Goal: Task Accomplishment & Management: Use online tool/utility

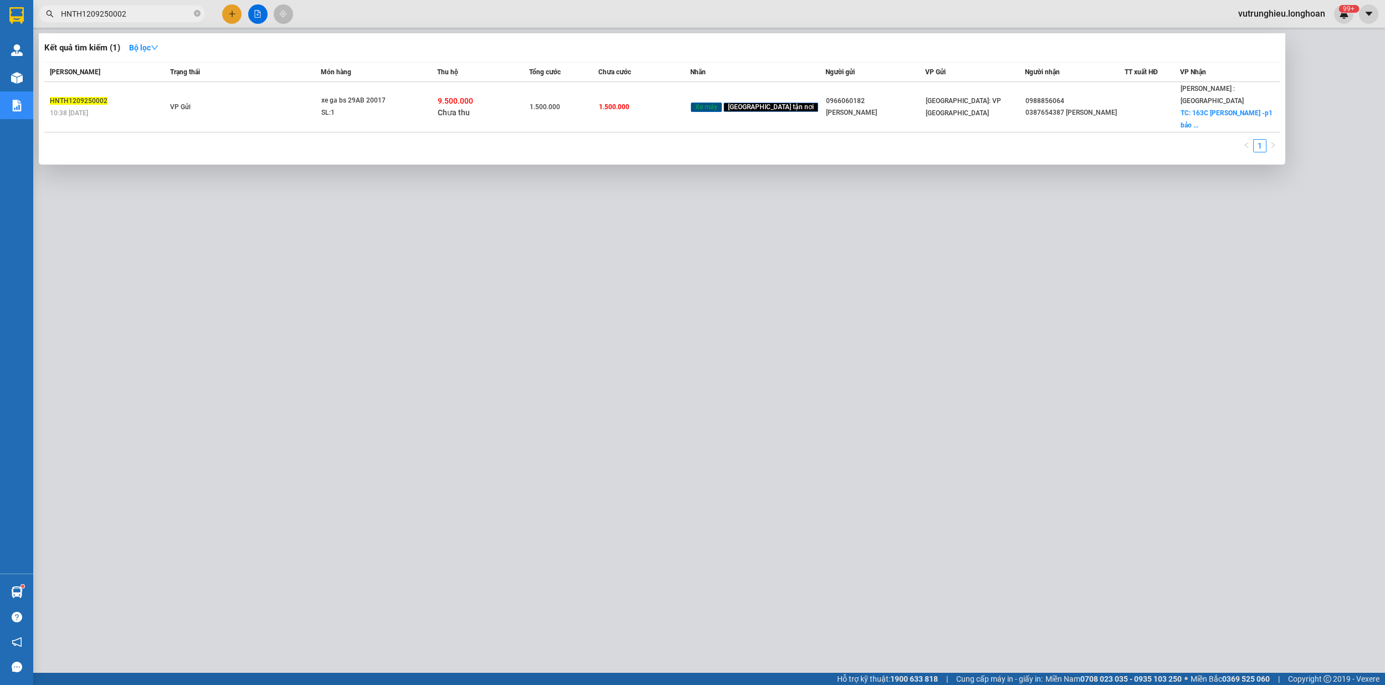
click at [149, 16] on input "HNTH1209250002" at bounding box center [126, 14] width 131 height 12
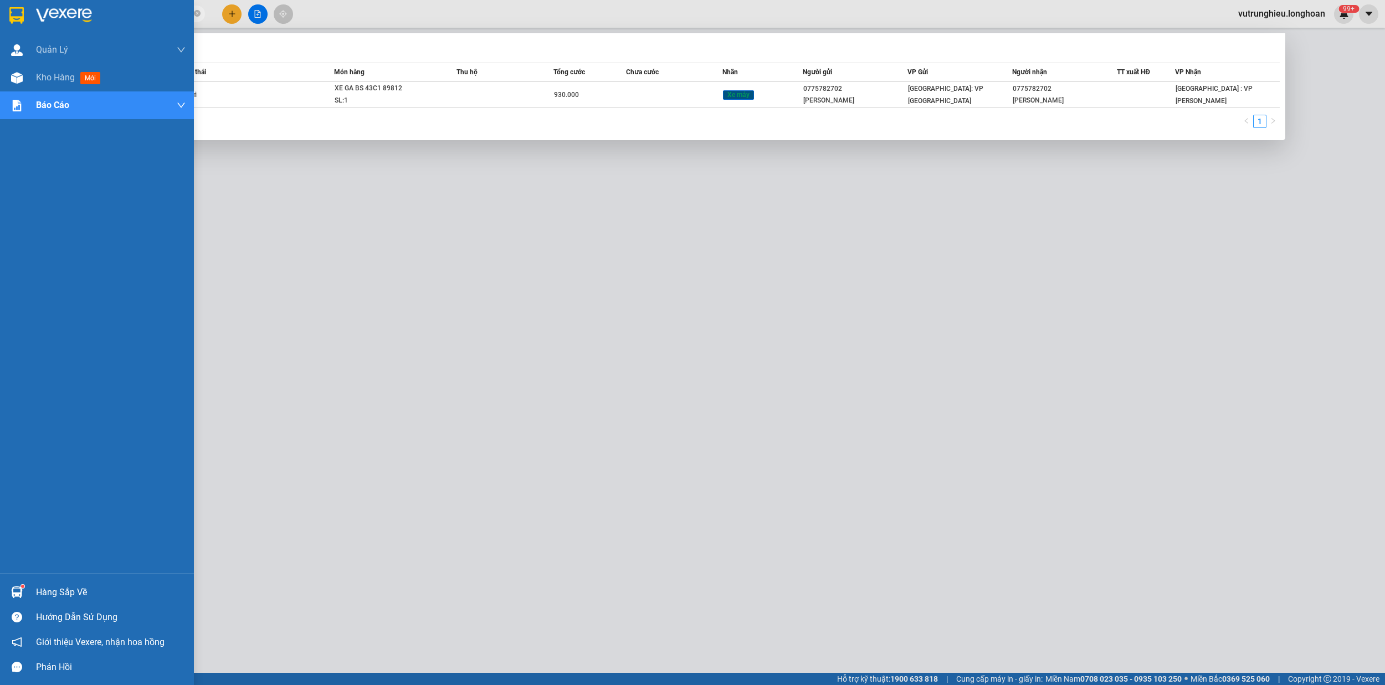
type input "HNTH1209250011"
click at [12, 11] on img at bounding box center [16, 15] width 14 height 17
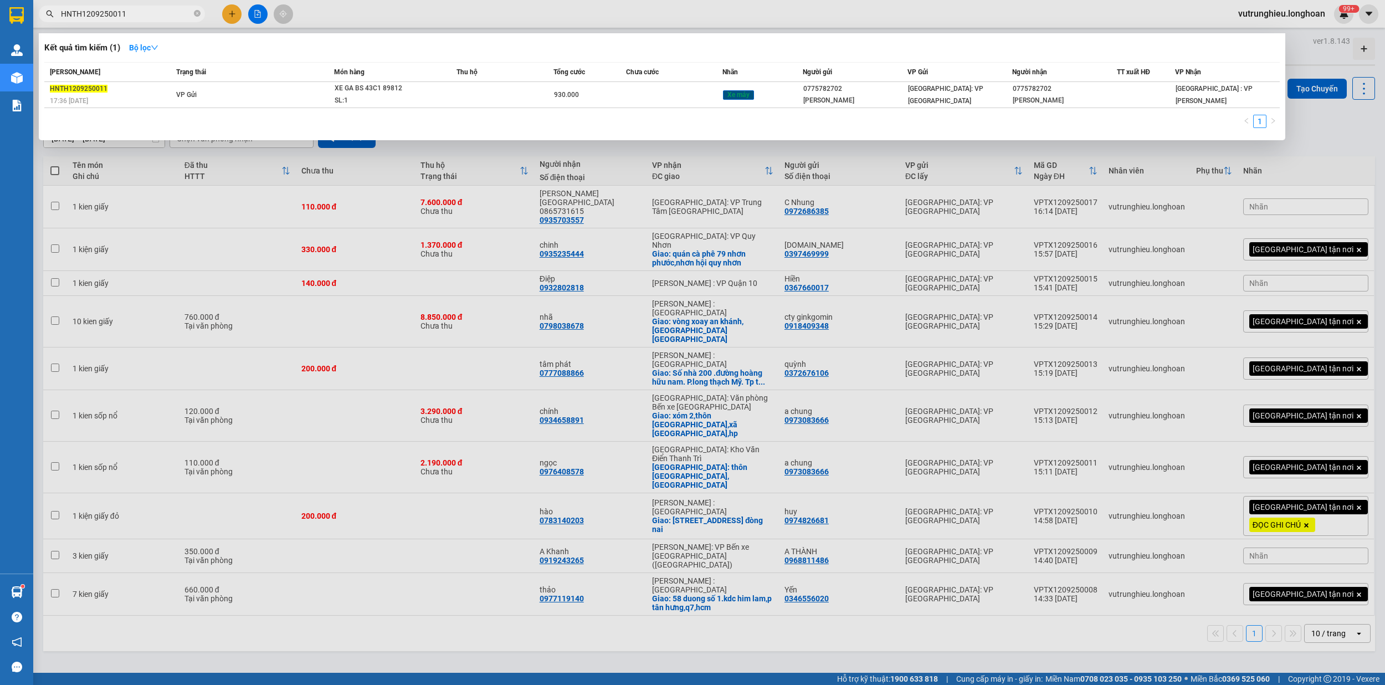
click at [512, 617] on div at bounding box center [692, 342] width 1385 height 685
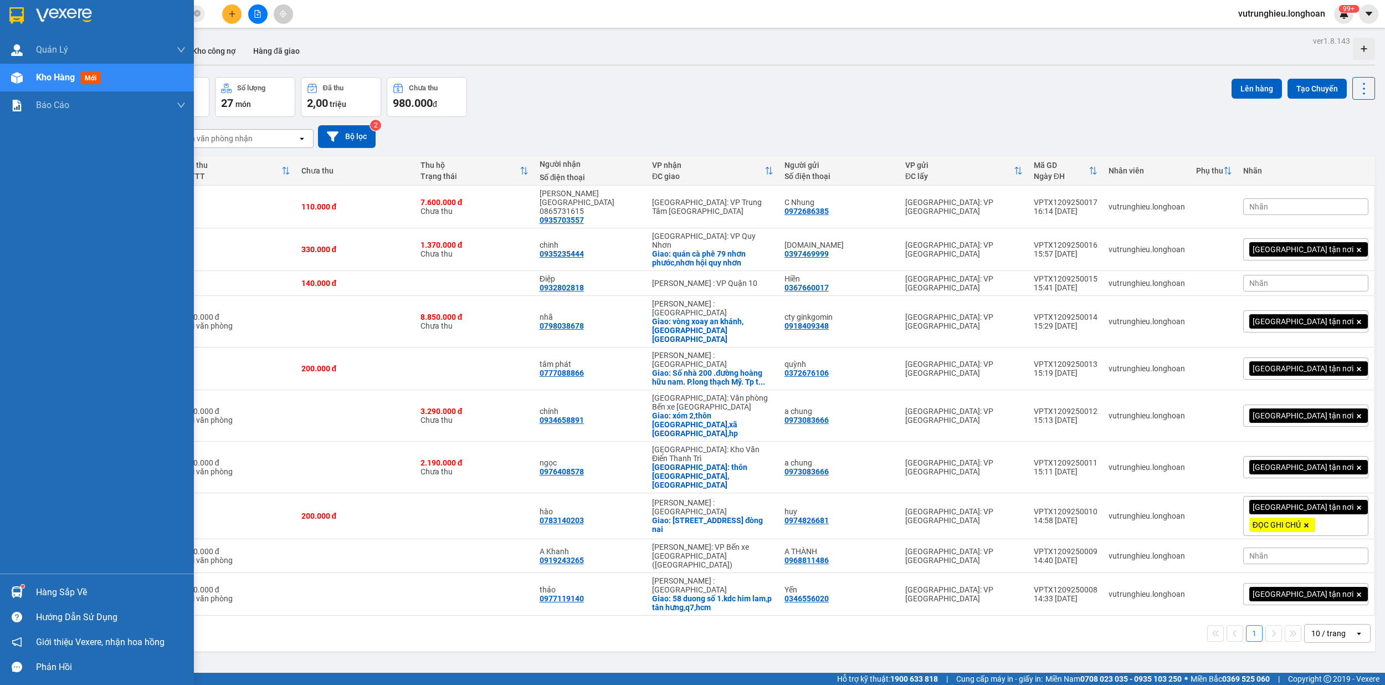
click at [16, 16] on img at bounding box center [16, 15] width 14 height 17
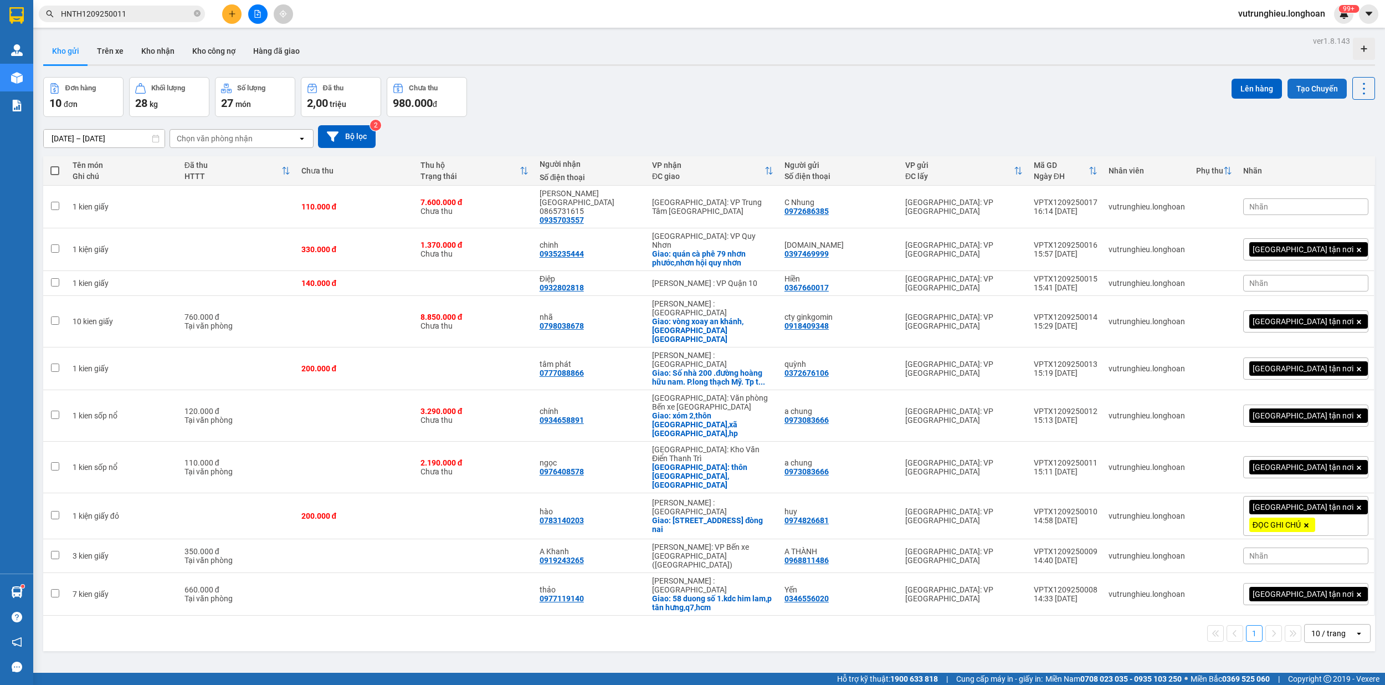
click at [1301, 84] on button "Tạo Chuyến" at bounding box center [1317, 89] width 59 height 20
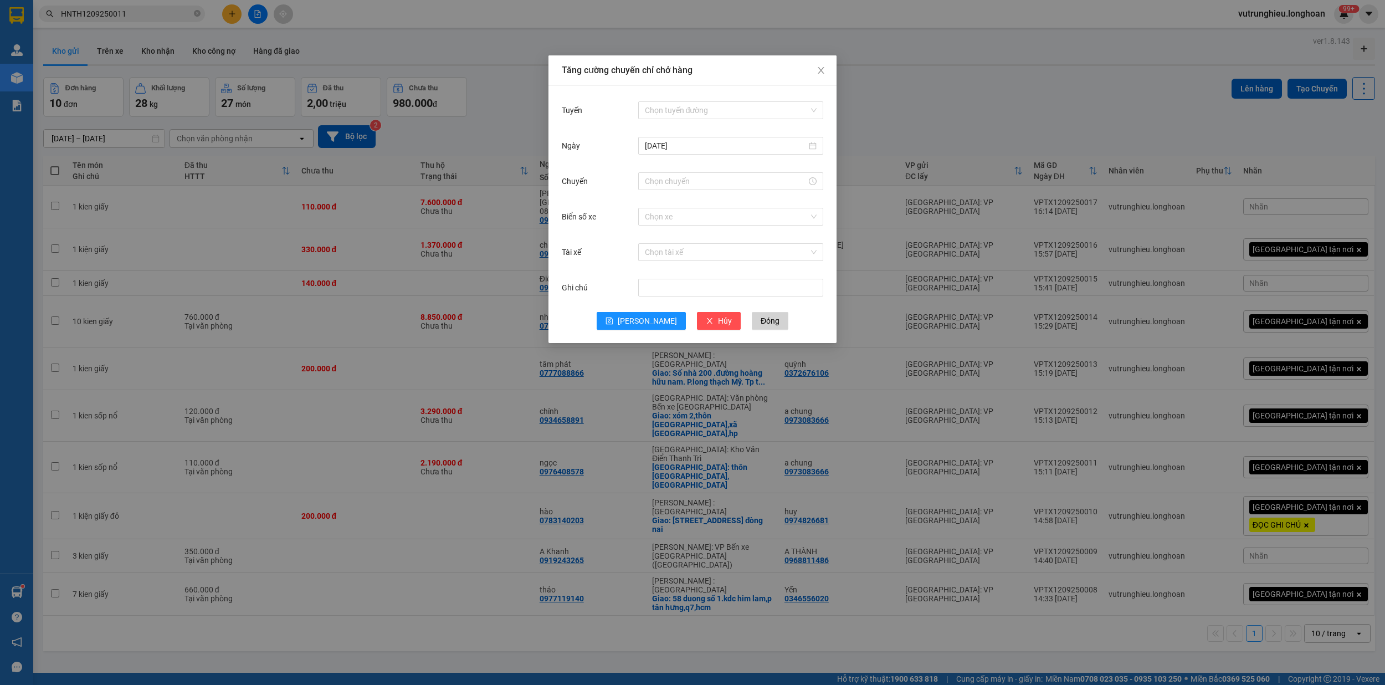
click at [1084, 620] on div "Tăng cường chuyến chỉ chở hàng Tuyến Chọn tuyến đường [DATE] Chuyến Biển số xe …" at bounding box center [692, 342] width 1385 height 685
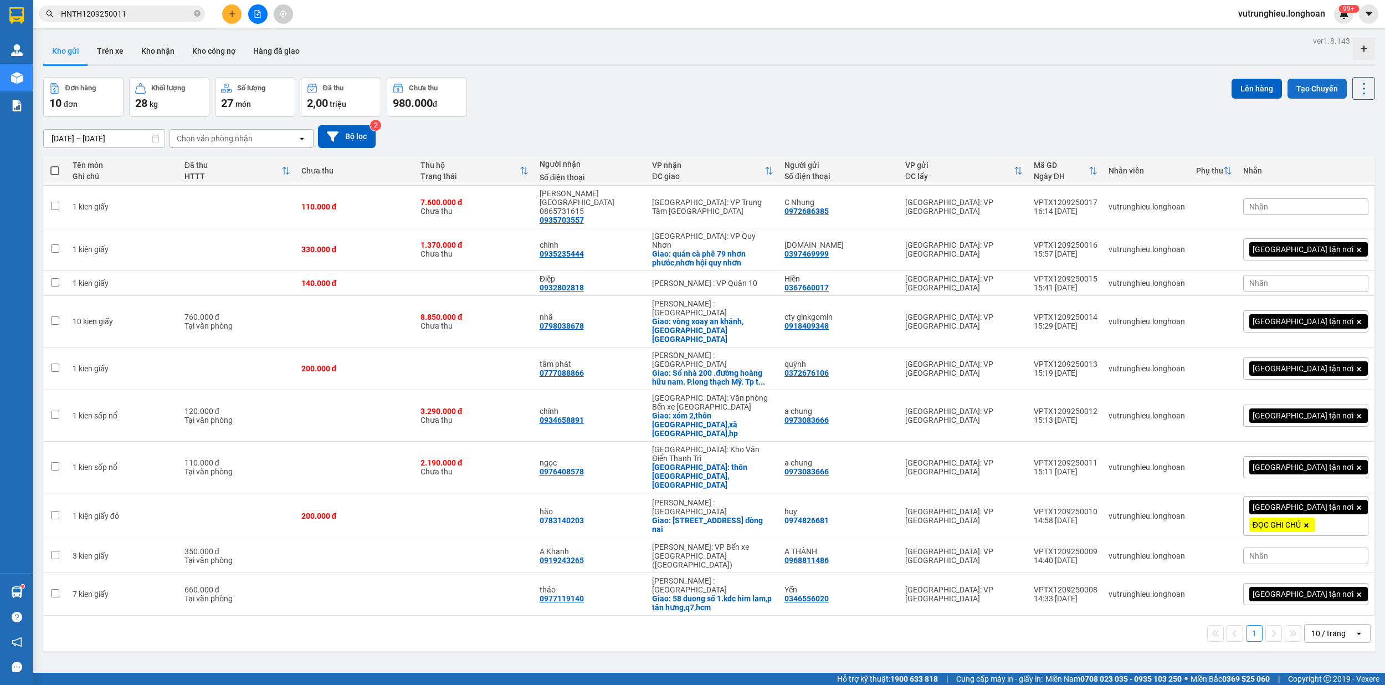
click at [1304, 84] on button "Tạo Chuyến" at bounding box center [1317, 89] width 59 height 20
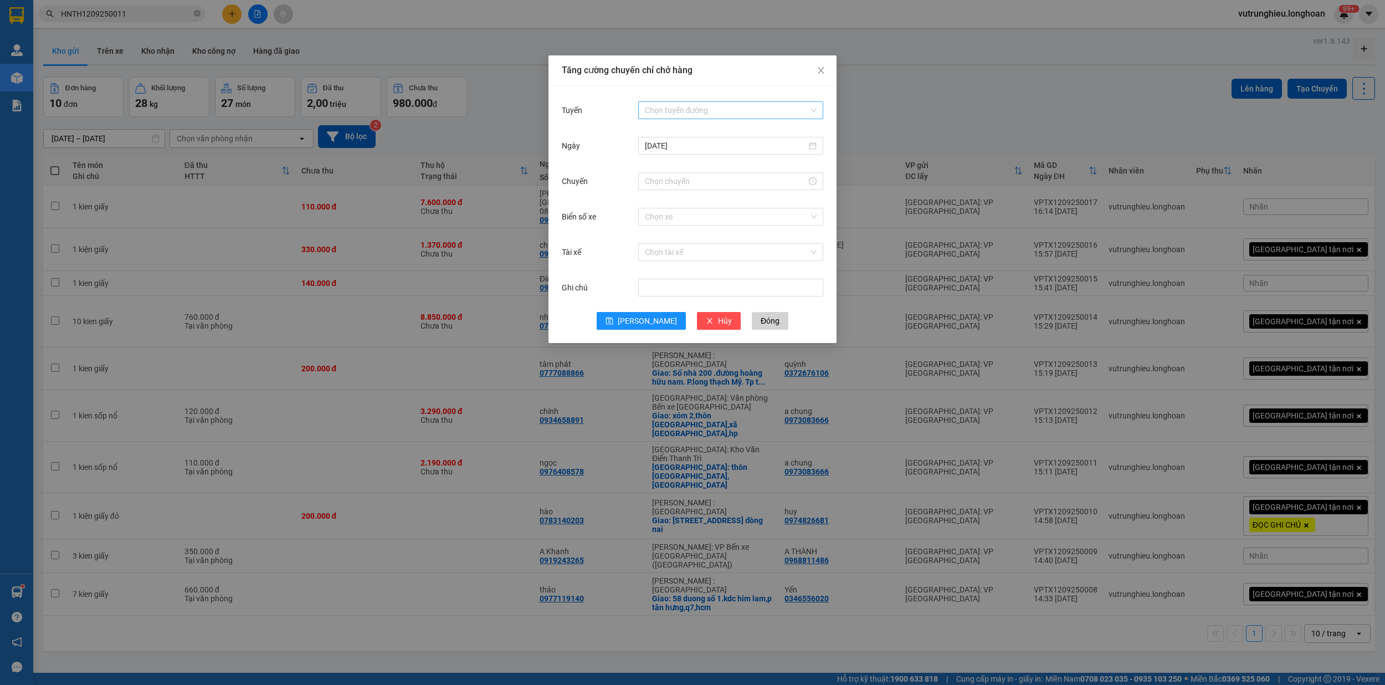
click at [716, 111] on input "Tuyến" at bounding box center [727, 110] width 164 height 17
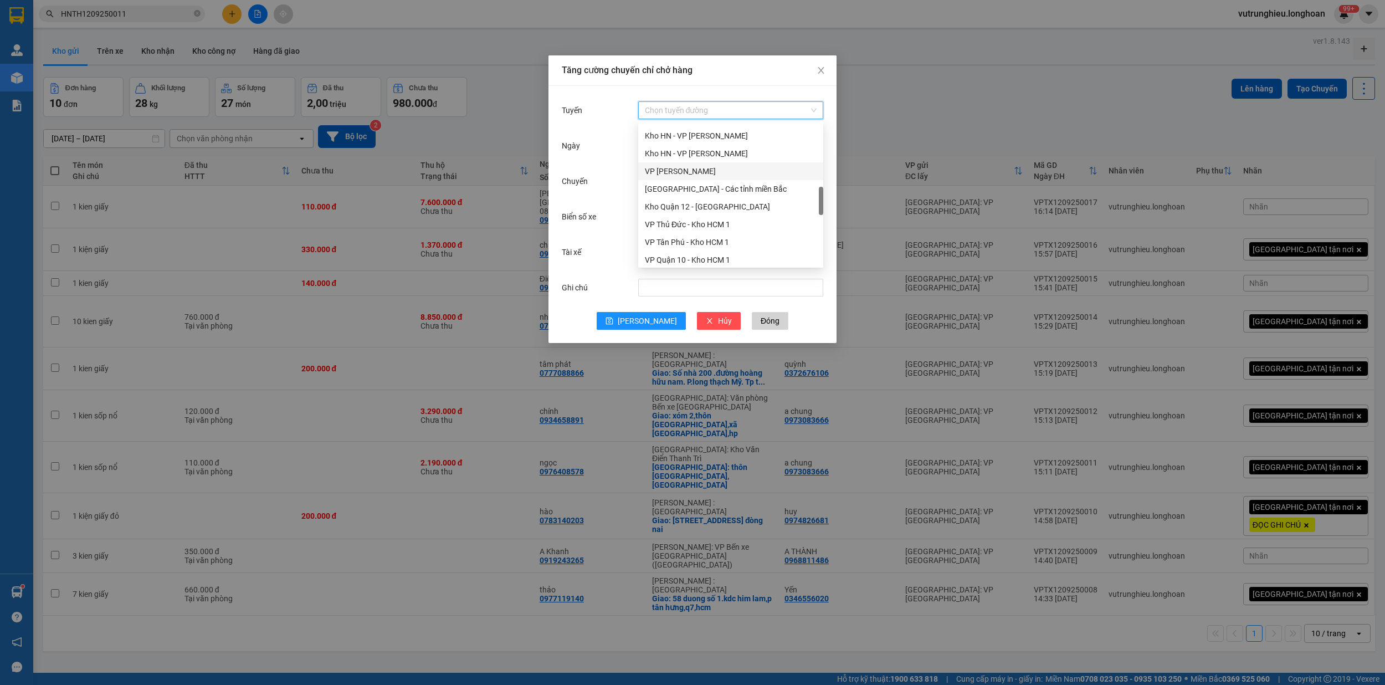
click at [716, 166] on div "VP [PERSON_NAME]" at bounding box center [731, 171] width 172 height 12
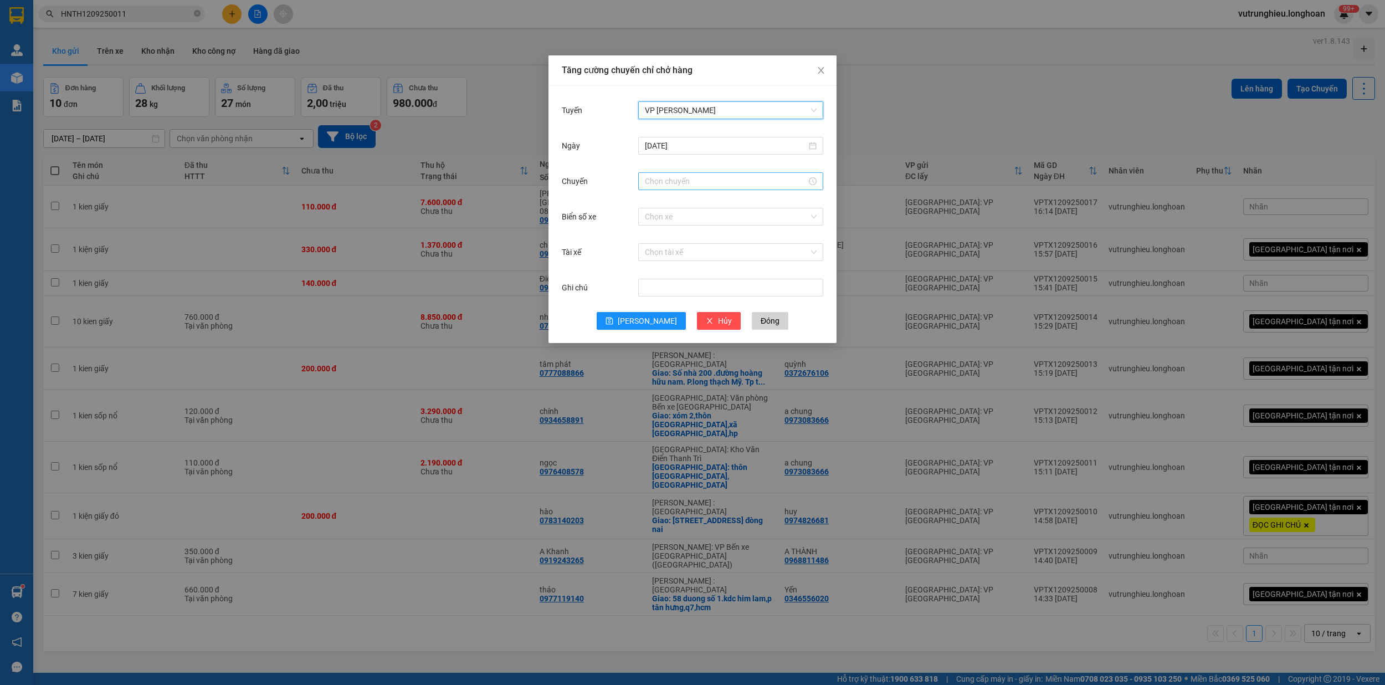
click at [685, 180] on input "Chuyến" at bounding box center [726, 181] width 162 height 12
click at [655, 271] on div "19" at bounding box center [653, 276] width 31 height 16
click at [685, 233] on div "40" at bounding box center [685, 233] width 30 height 16
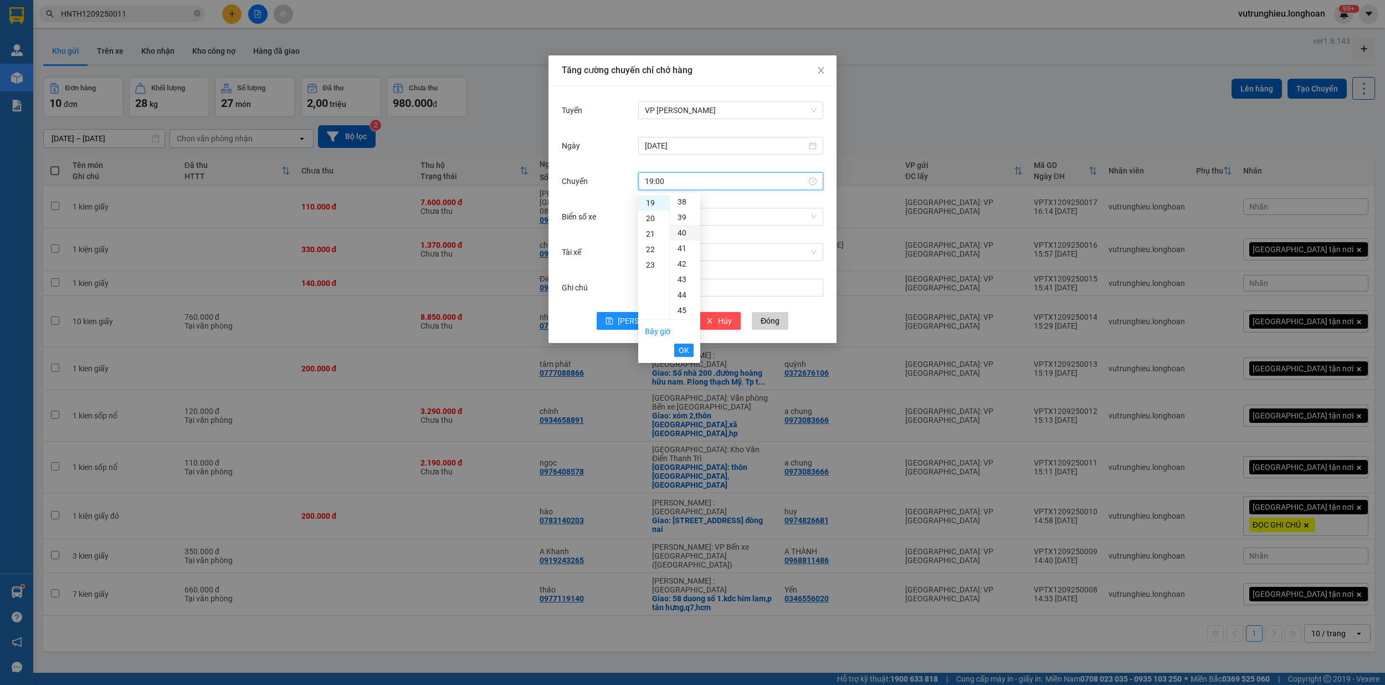
type input "19:40"
click at [687, 353] on span "OK" at bounding box center [684, 350] width 11 height 12
click at [676, 222] on input "Biển số xe" at bounding box center [727, 216] width 164 height 17
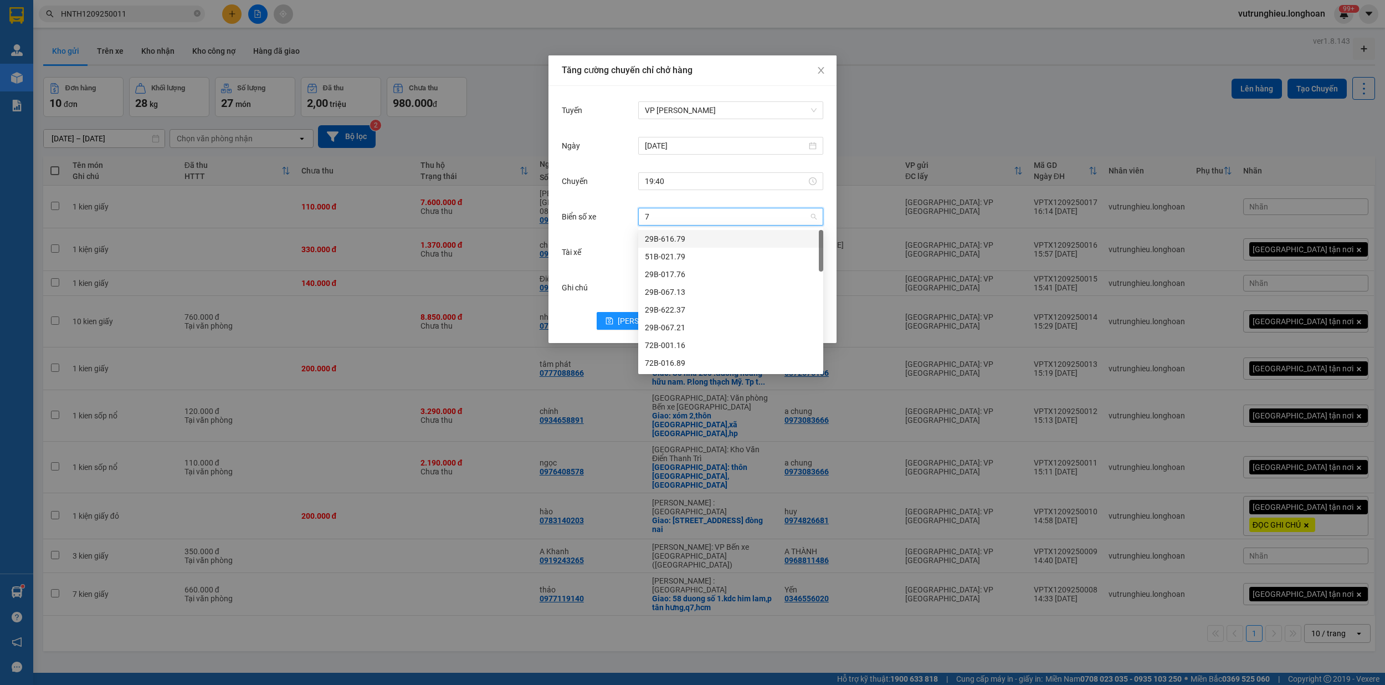
type input "71"
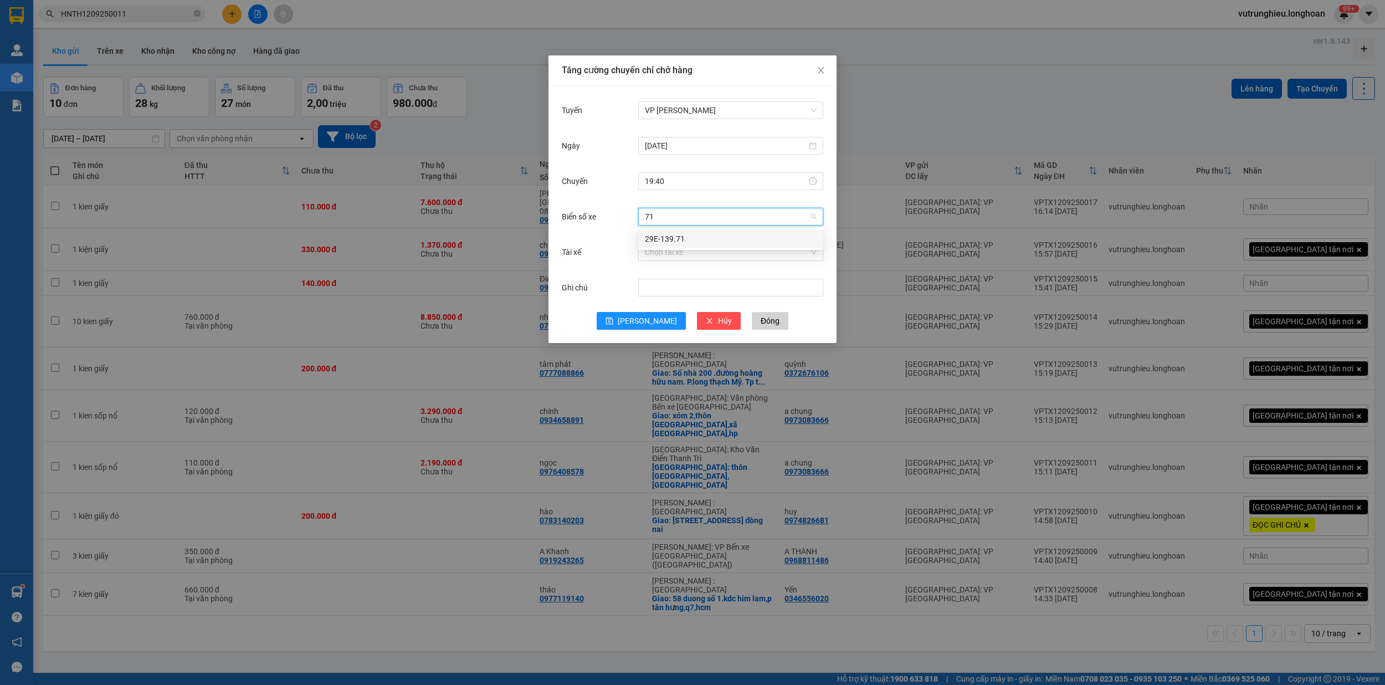
click at [686, 237] on div "29E-139.71" at bounding box center [731, 239] width 172 height 12
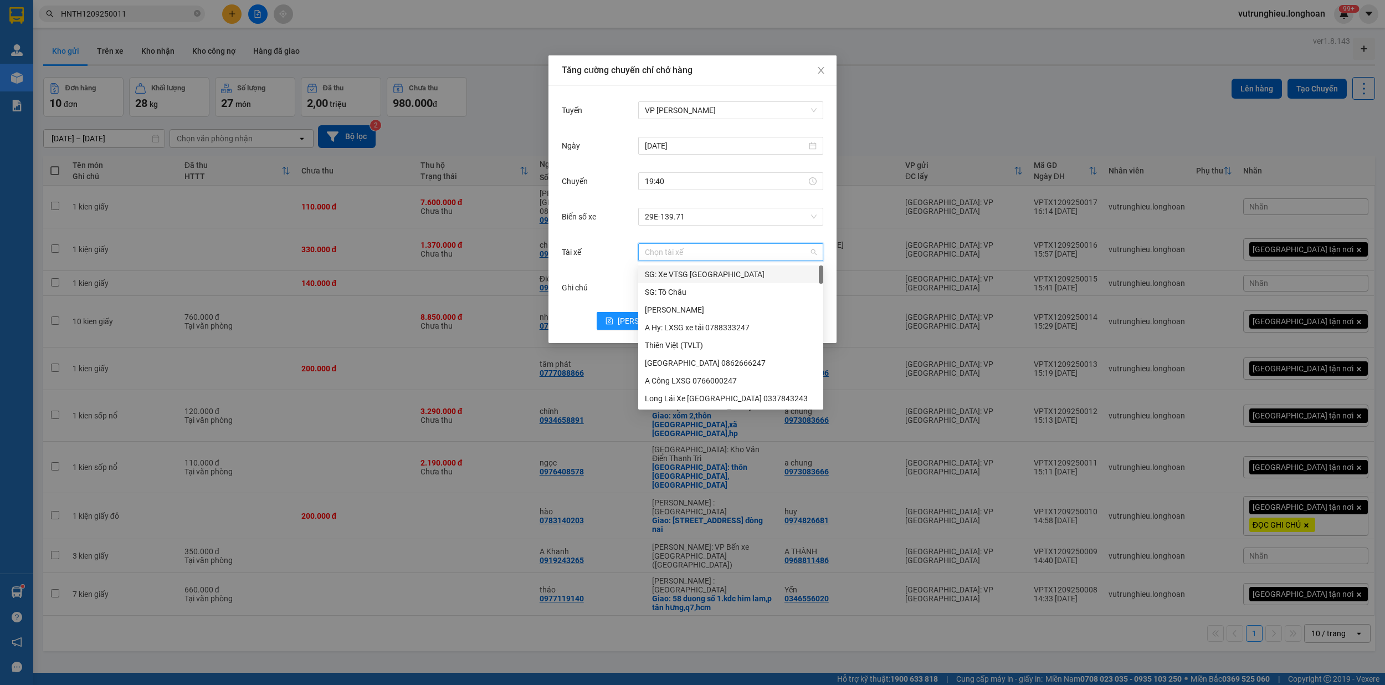
click at [679, 253] on input "Tài xế" at bounding box center [727, 252] width 164 height 17
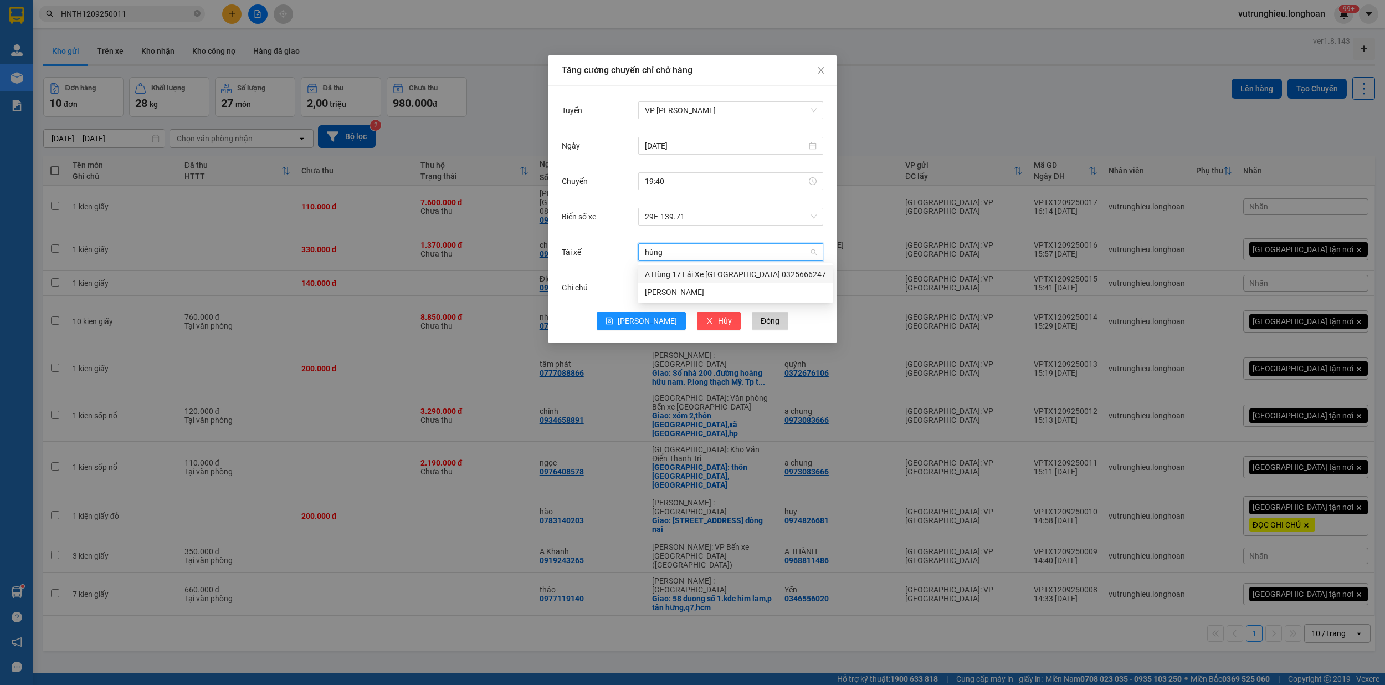
type input "hùng"
click at [688, 271] on div "A Hùng 17 Lái Xe [GEOGRAPHIC_DATA] 0325666247" at bounding box center [735, 274] width 181 height 12
click at [652, 322] on span "[PERSON_NAME]" at bounding box center [647, 321] width 59 height 12
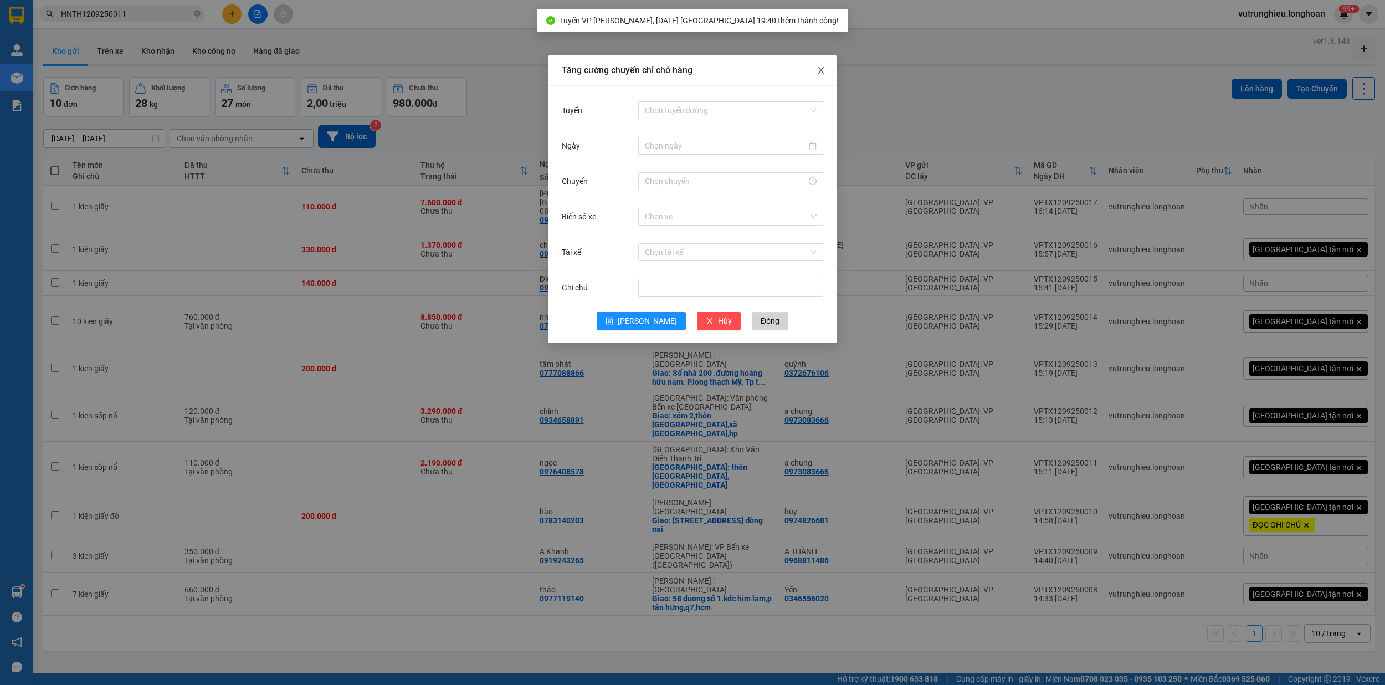
click at [825, 73] on span "Close" at bounding box center [821, 70] width 31 height 31
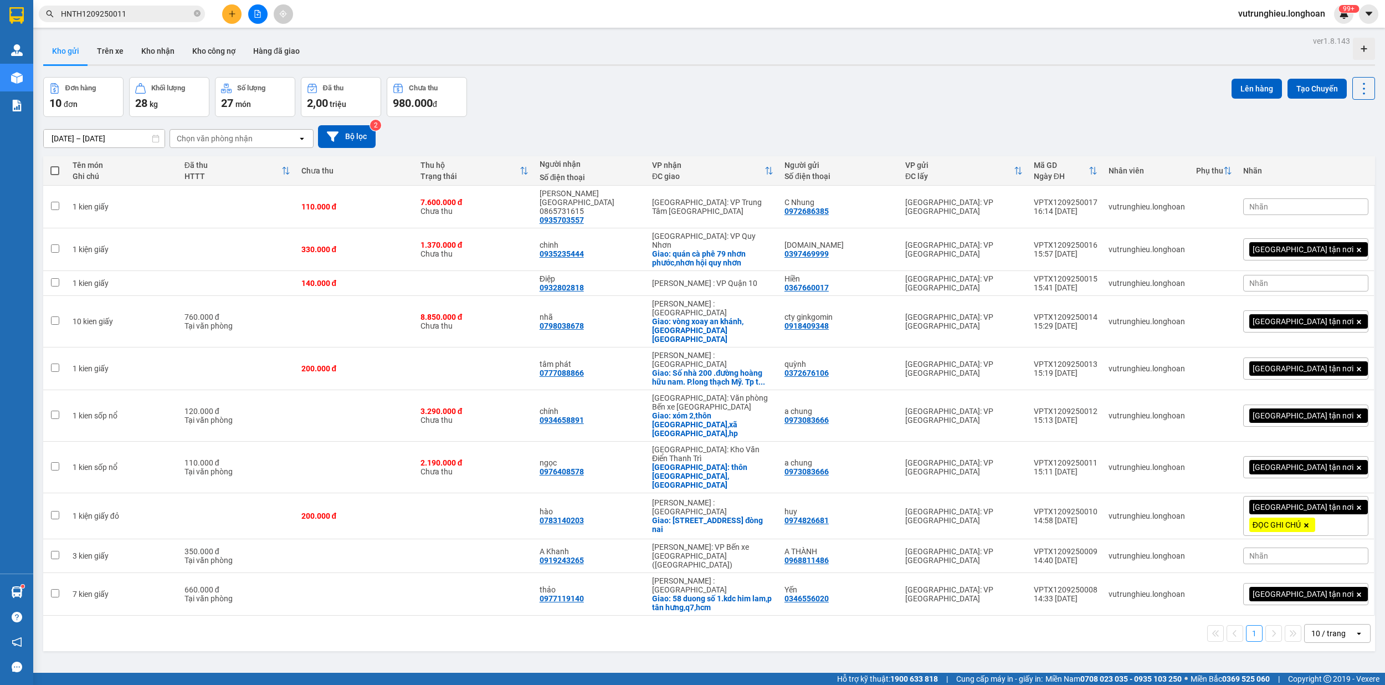
click at [54, 173] on span at bounding box center [54, 170] width 9 height 9
click at [55, 165] on input "checkbox" at bounding box center [55, 165] width 0 height 0
checkbox input "true"
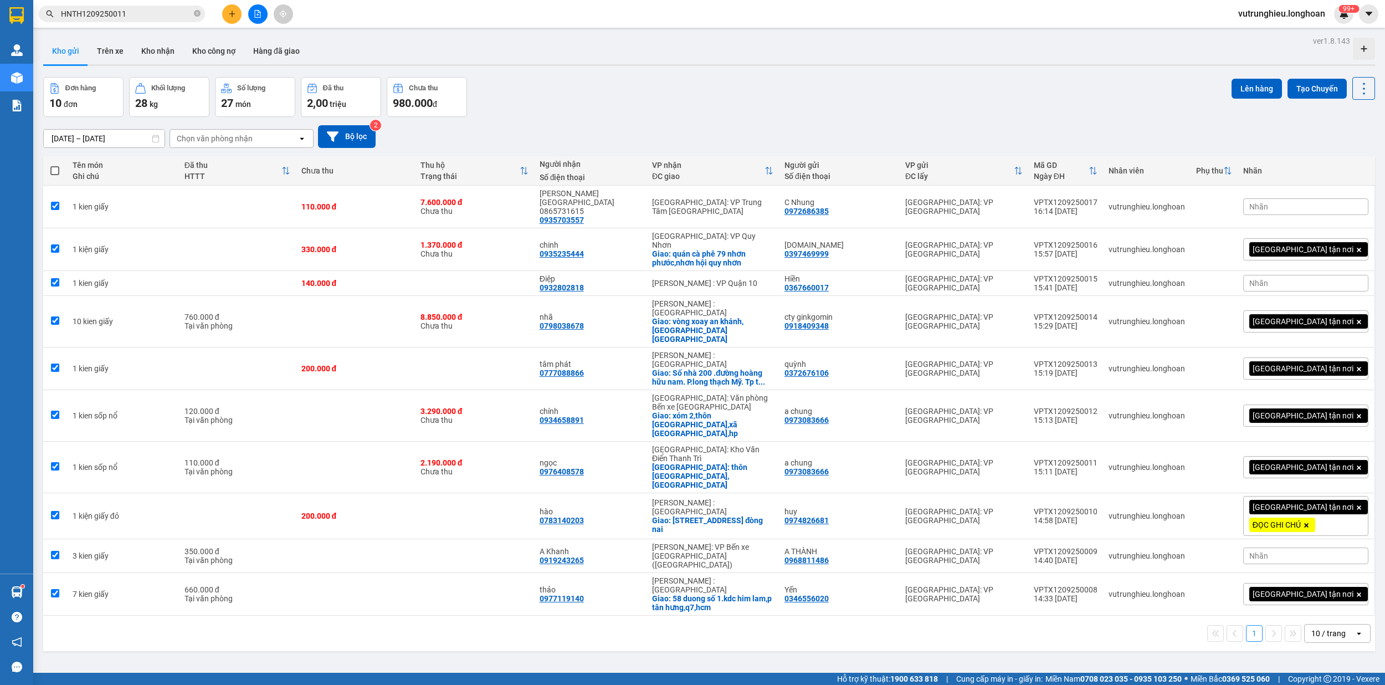
checkbox input "true"
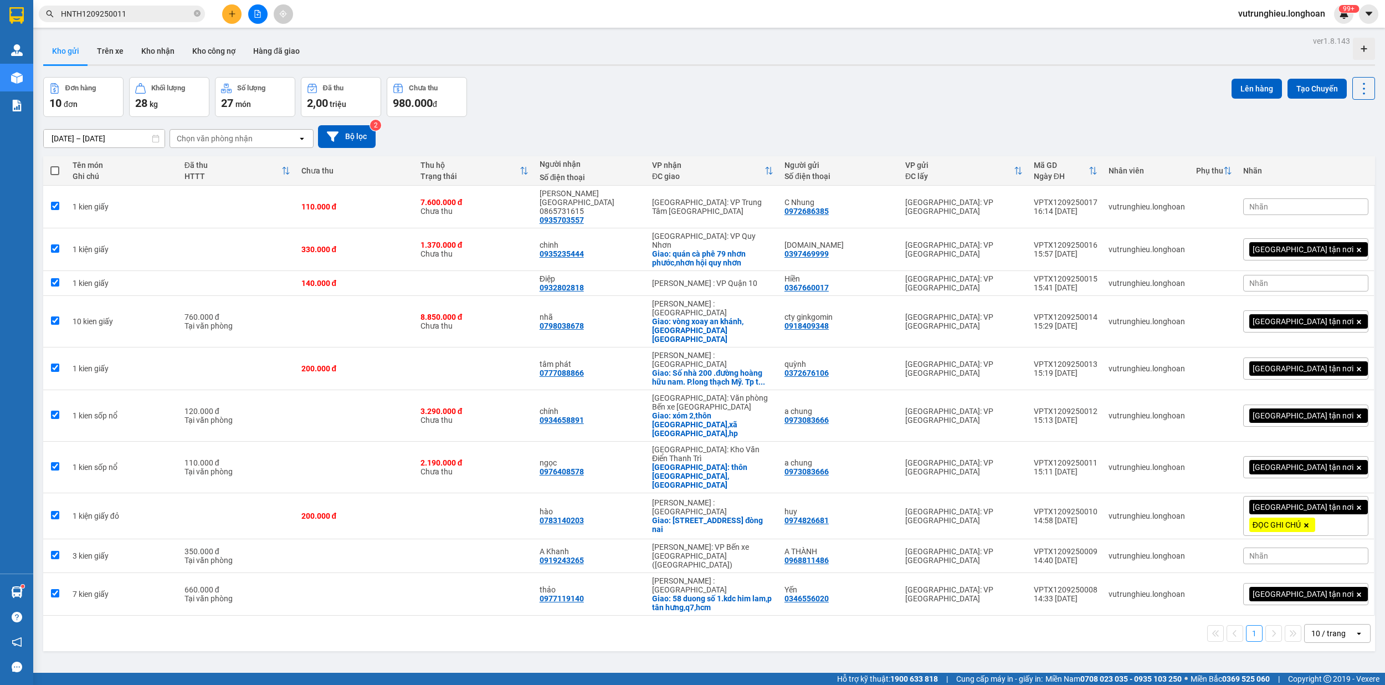
checkbox input "true"
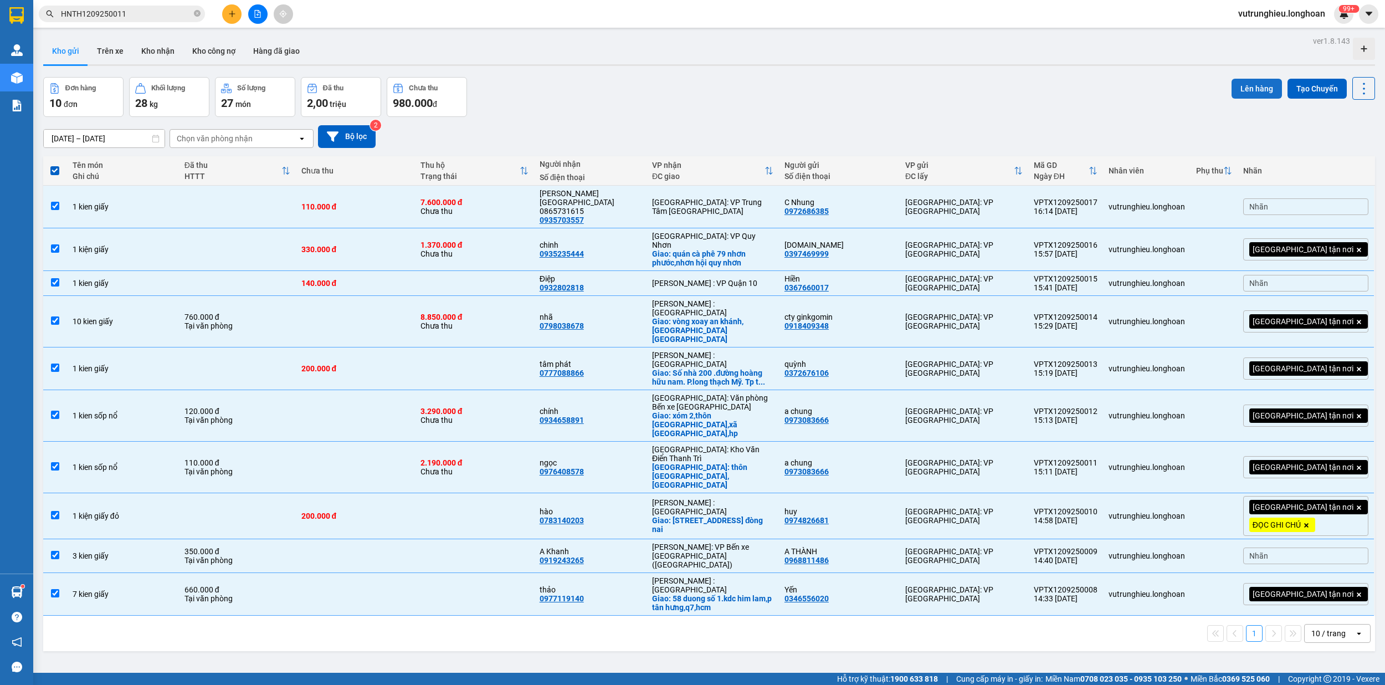
click at [1237, 87] on button "Lên hàng" at bounding box center [1257, 89] width 50 height 20
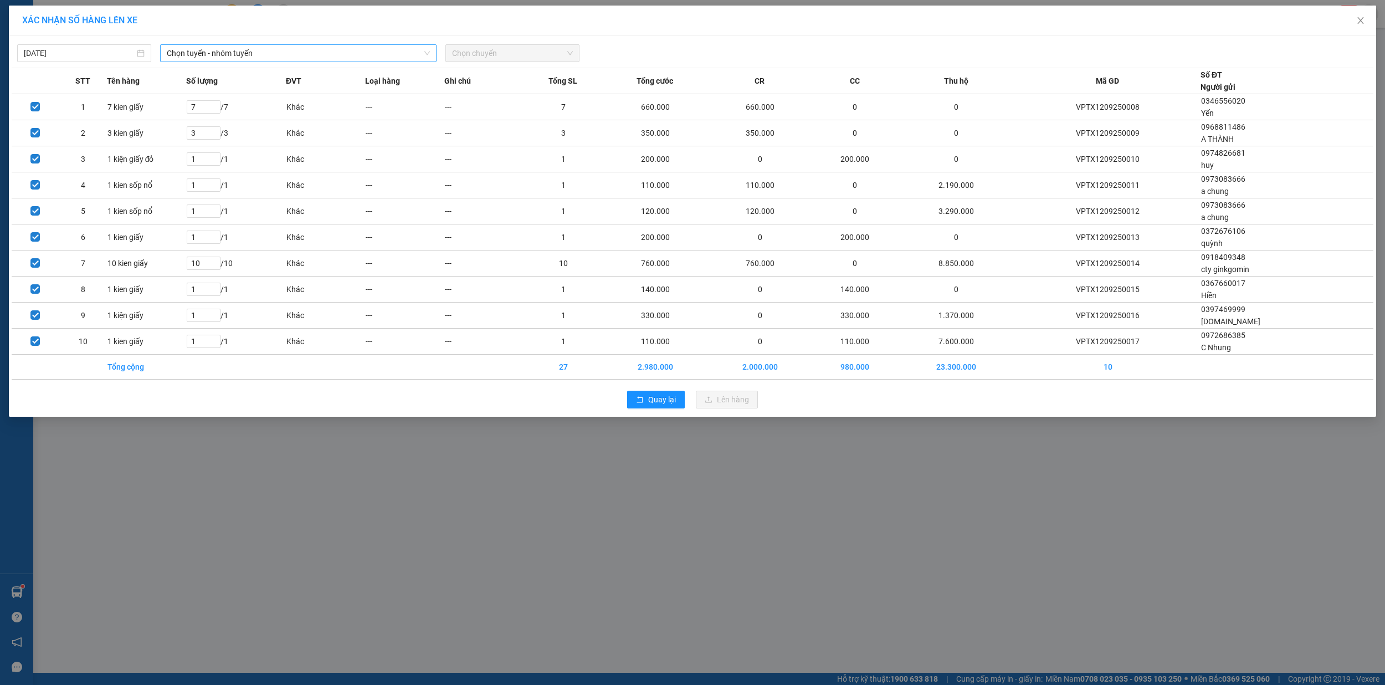
click at [261, 54] on span "Chọn tuyến - nhóm tuyến" at bounding box center [299, 53] width 264 height 17
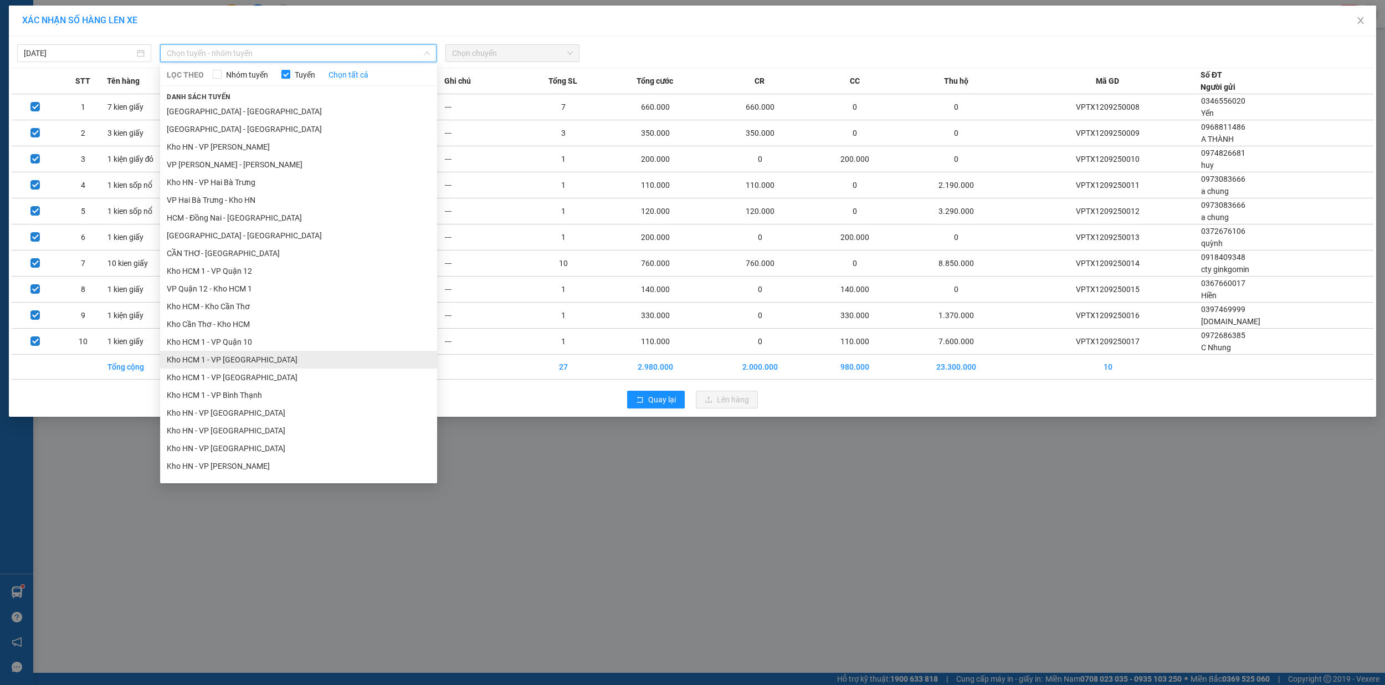
scroll to position [74, 0]
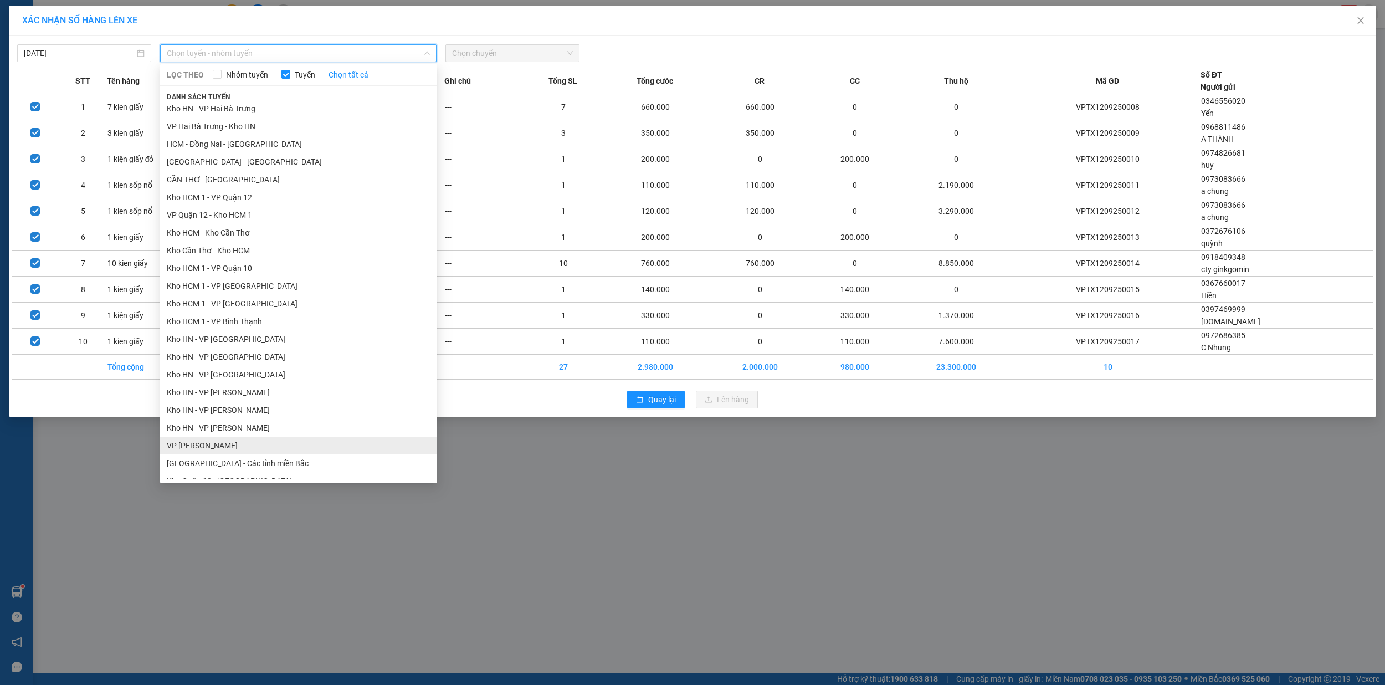
click at [242, 444] on li "VP [PERSON_NAME]" at bounding box center [298, 446] width 277 height 18
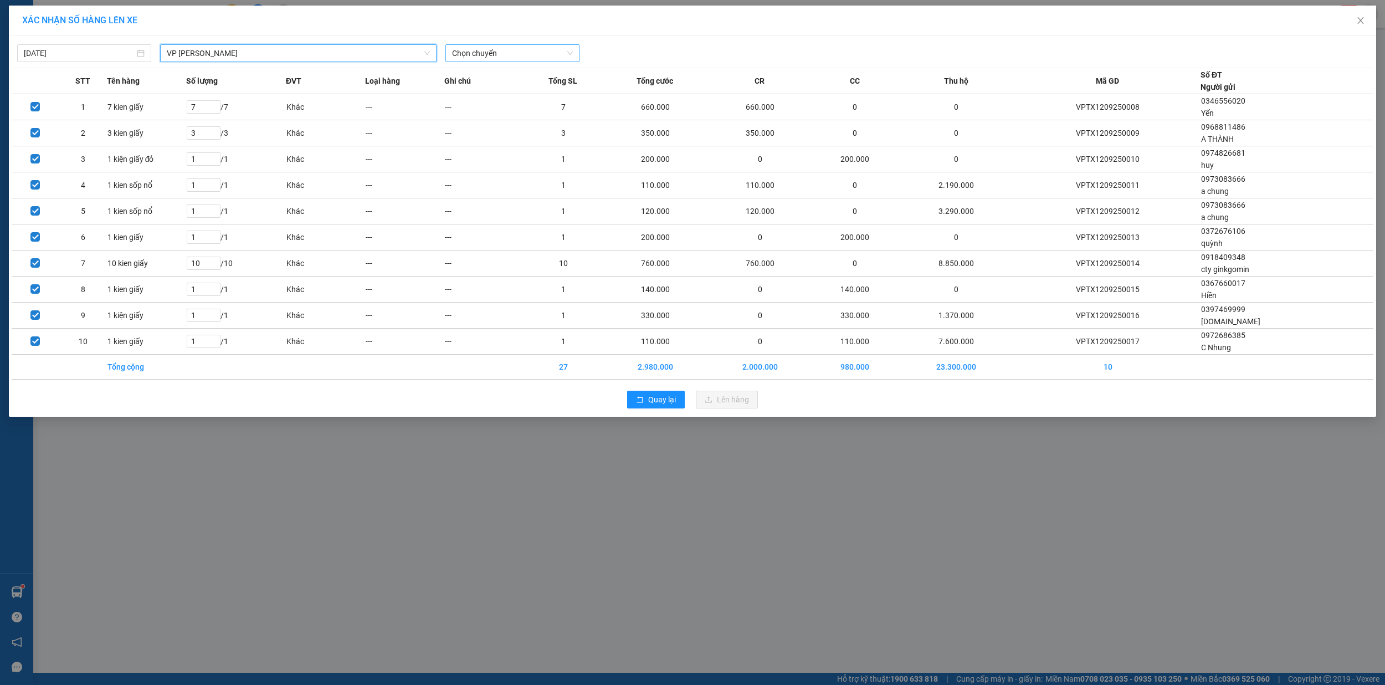
click at [499, 56] on span "Chọn chuyến" at bounding box center [512, 53] width 121 height 17
click at [509, 111] on div "19:40 (TC) - 29E-139.71" at bounding box center [495, 111] width 86 height 12
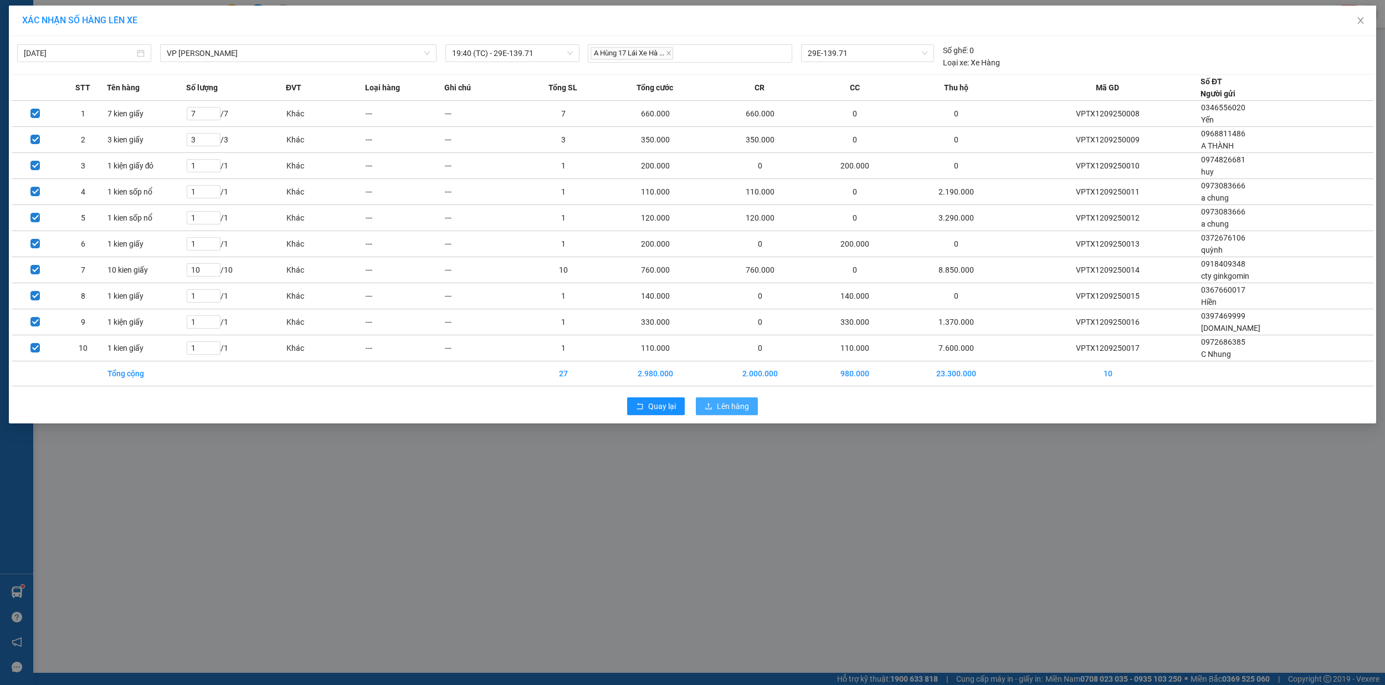
click at [730, 412] on span "Lên hàng" at bounding box center [733, 406] width 32 height 12
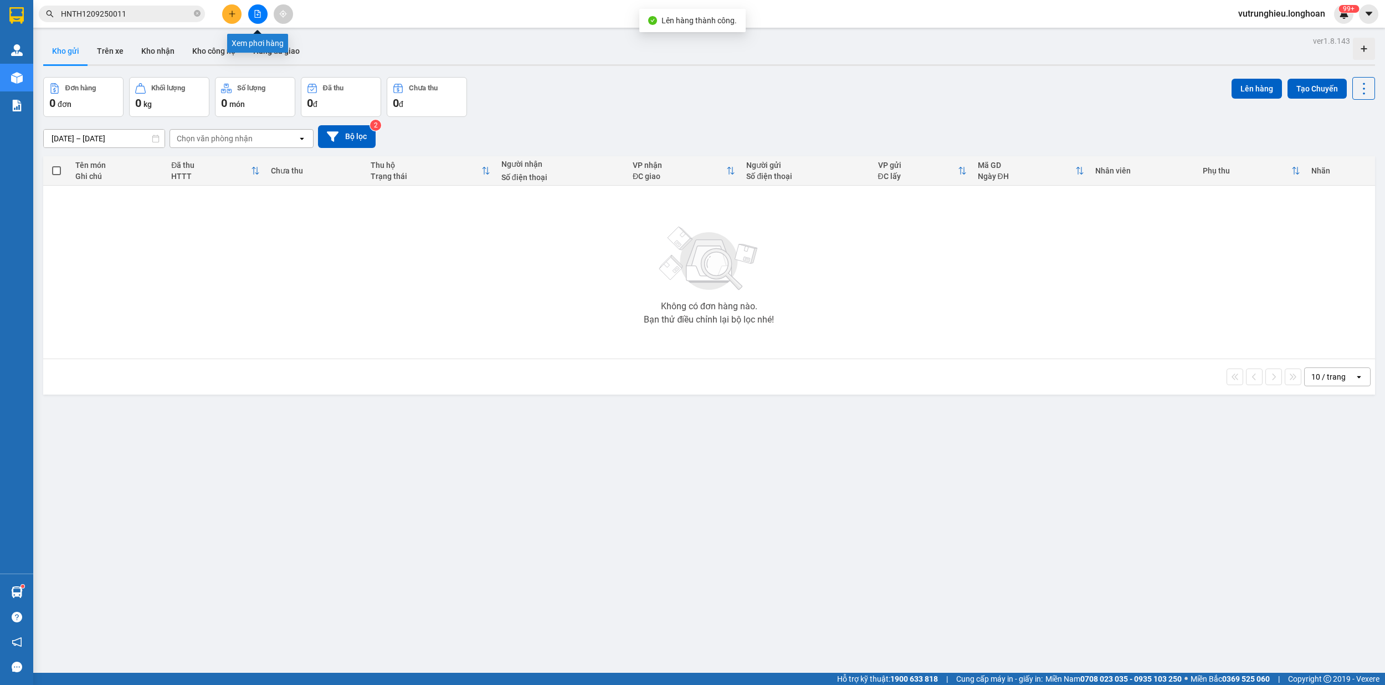
click at [258, 18] on button at bounding box center [257, 13] width 19 height 19
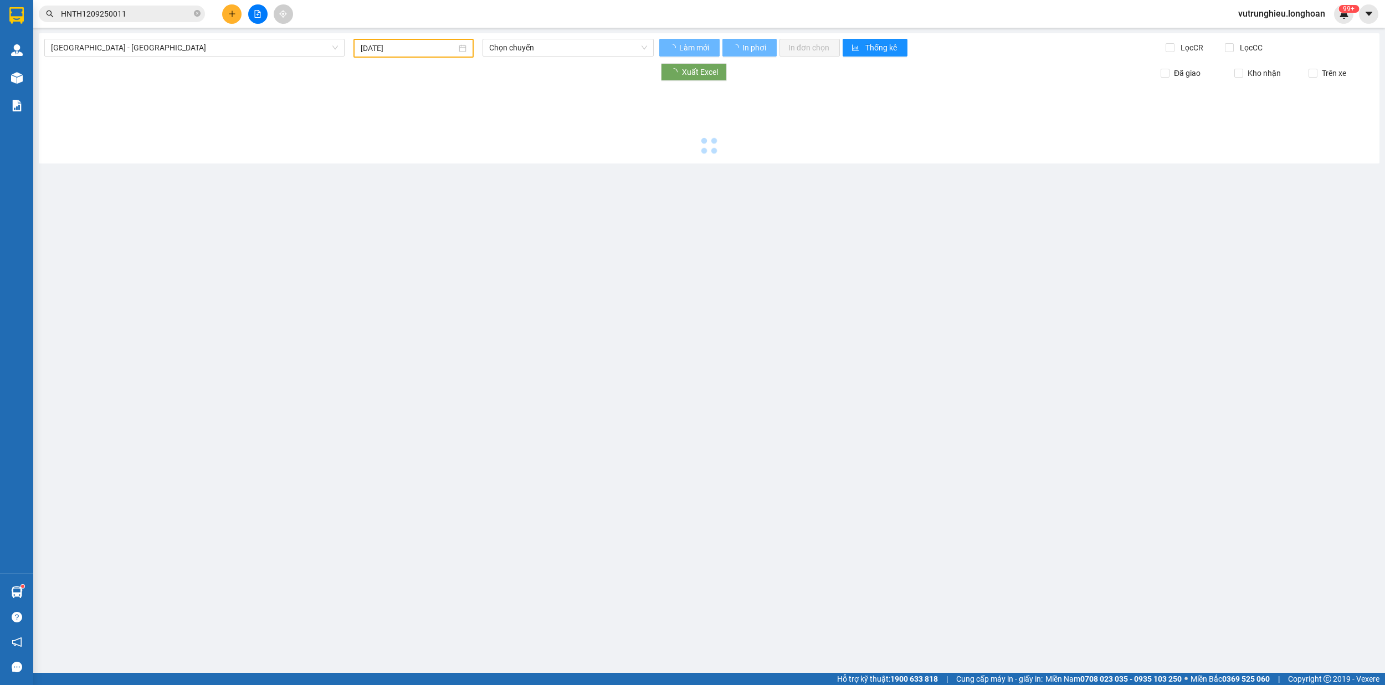
type input "[DATE]"
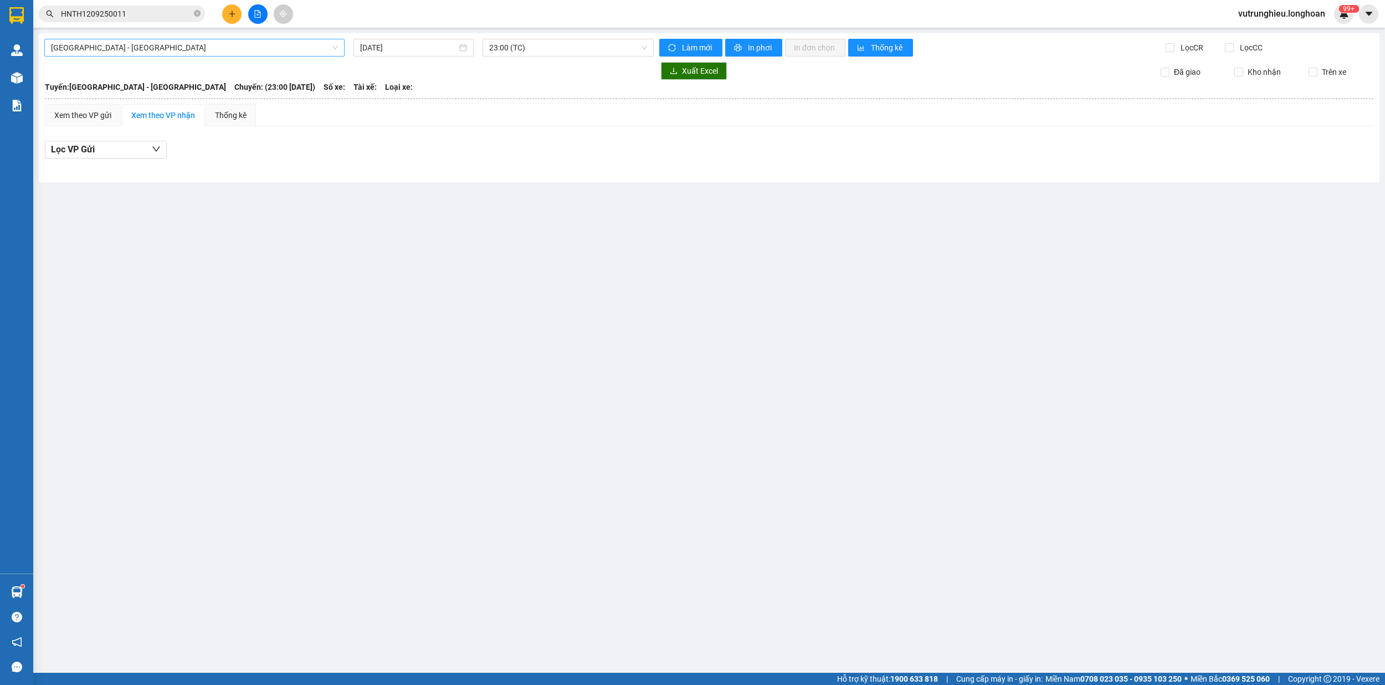
click at [193, 43] on span "[GEOGRAPHIC_DATA] - [GEOGRAPHIC_DATA]" at bounding box center [194, 47] width 287 height 17
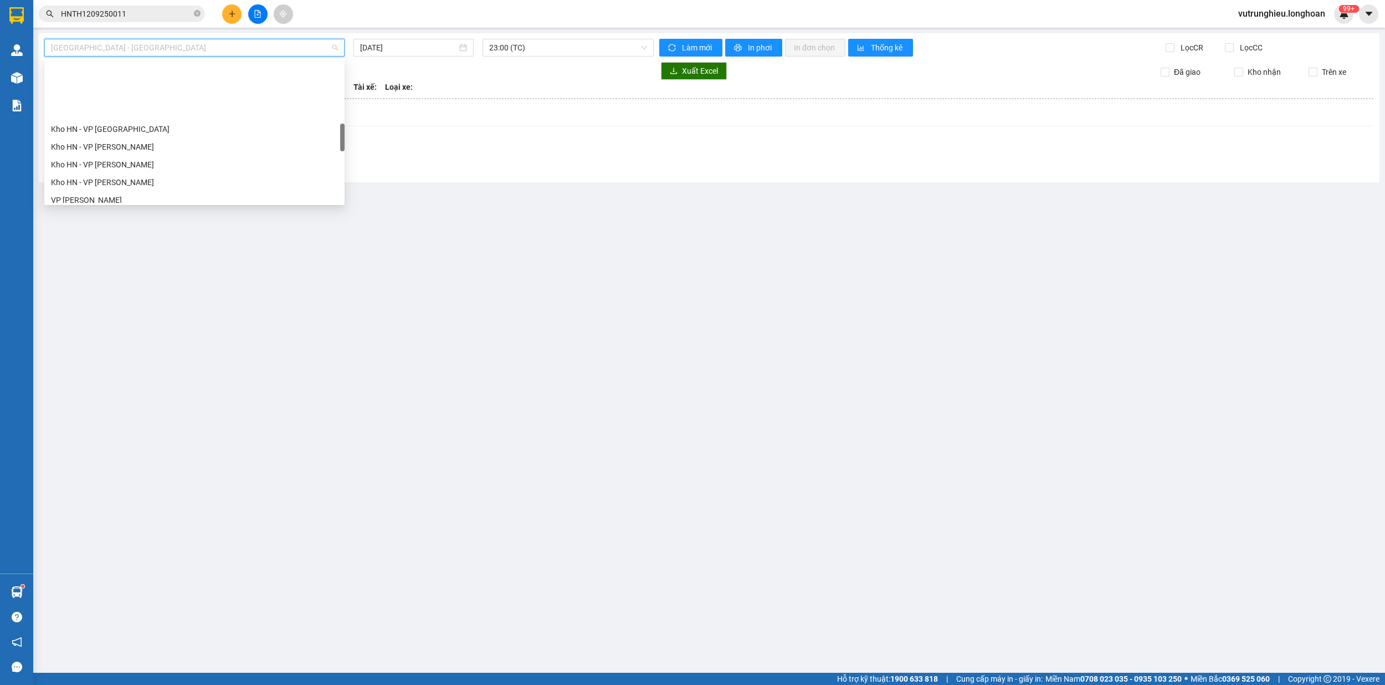
scroll to position [369, 0]
click at [122, 122] on div "VP [PERSON_NAME]" at bounding box center [194, 126] width 287 height 12
type input "[DATE]"
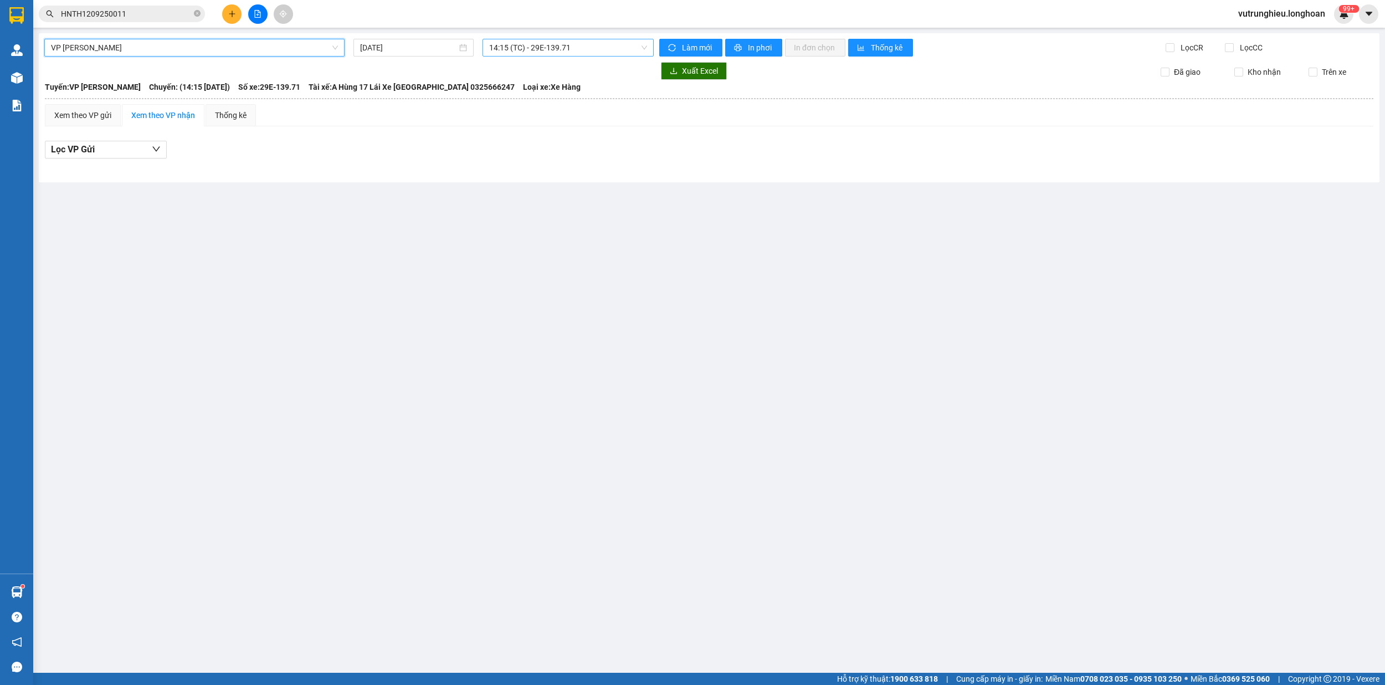
click at [552, 49] on span "14:15 (TC) - 29E-139.71" at bounding box center [568, 47] width 158 height 17
click at [552, 106] on div "19:40 (TC) - 29E-139.71" at bounding box center [532, 105] width 86 height 12
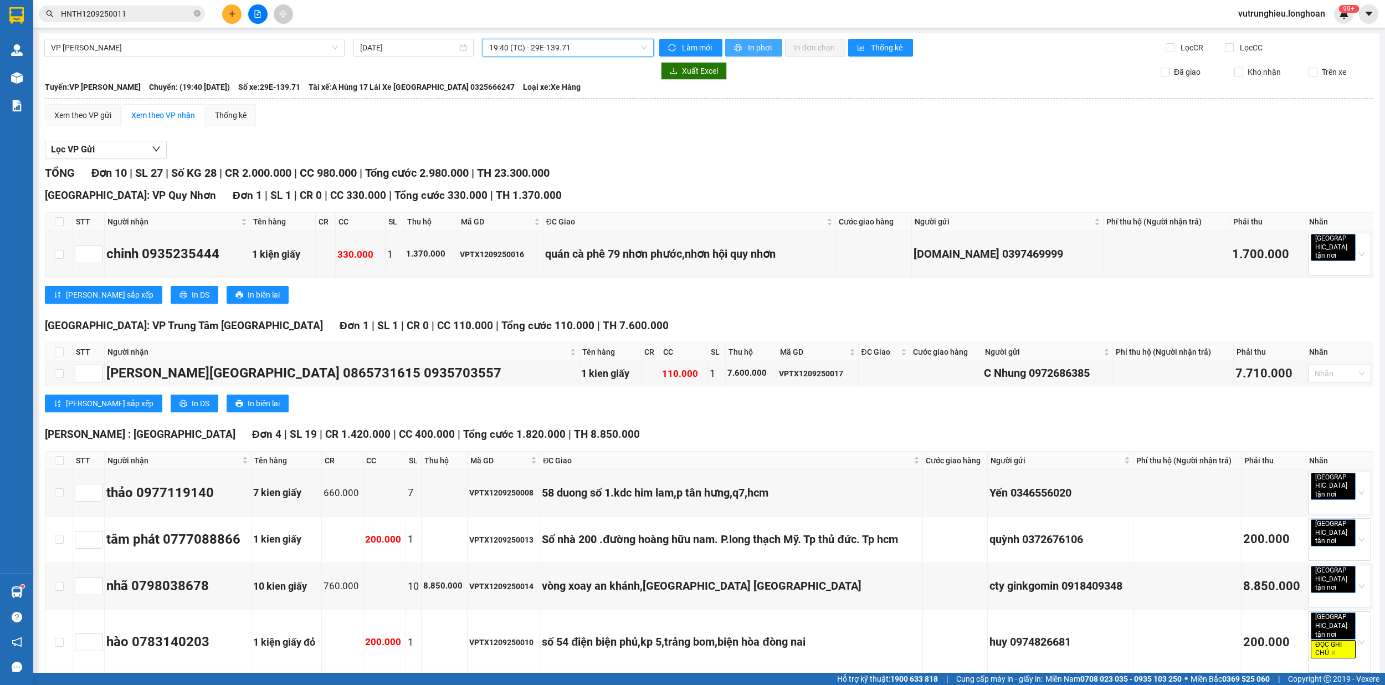
click at [759, 47] on span "In phơi" at bounding box center [760, 48] width 25 height 12
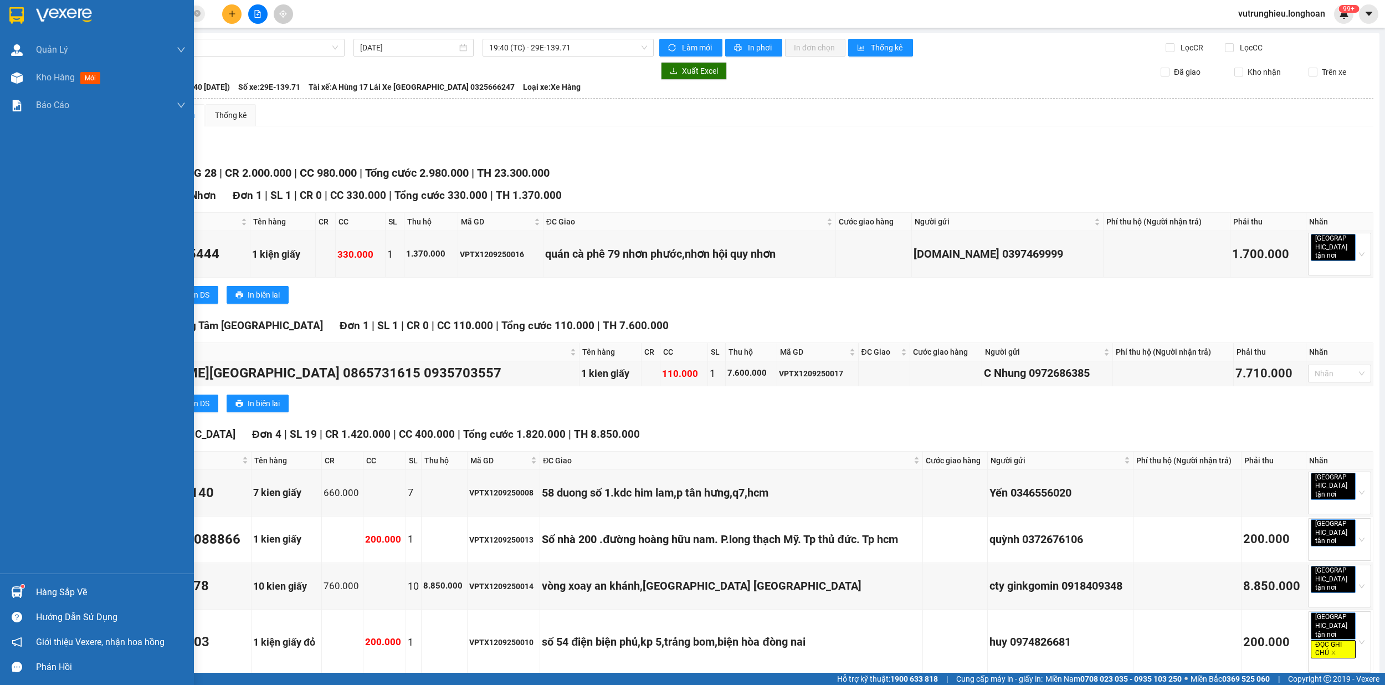
click at [16, 13] on img at bounding box center [16, 15] width 14 height 17
